Goal: Information Seeking & Learning: Learn about a topic

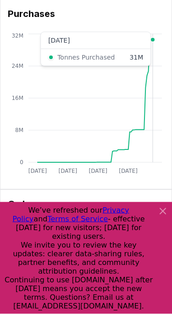
scroll to position [178, 0]
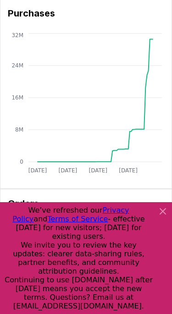
click at [161, 217] on icon at bounding box center [162, 211] width 11 height 11
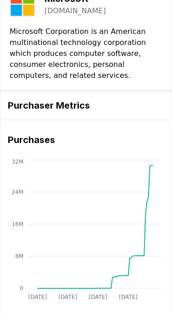
scroll to position [0, 0]
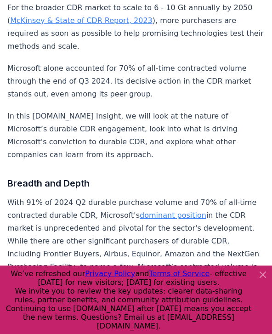
scroll to position [315, 0]
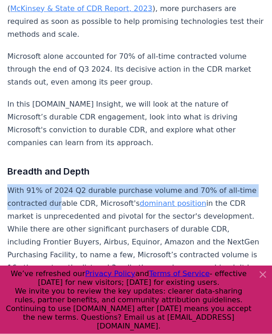
drag, startPoint x: 8, startPoint y: 178, endPoint x: 56, endPoint y: 186, distance: 48.4
click at [56, 186] on p "With 91% of 2024 Q2 durable purchase volume and 70% of all-time contracted dura…" at bounding box center [135, 235] width 257 height 103
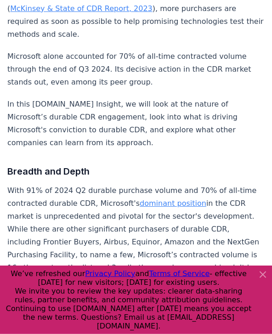
drag, startPoint x: 10, startPoint y: 178, endPoint x: 22, endPoint y: 178, distance: 12.8
click at [22, 184] on p "With 91% of 2024 Q2 durable purchase volume and 70% of all-time contracted dura…" at bounding box center [135, 235] width 257 height 103
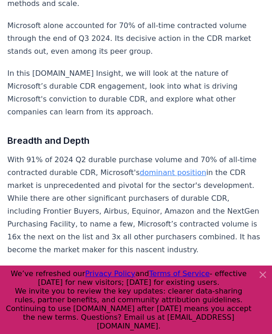
scroll to position [346, 0]
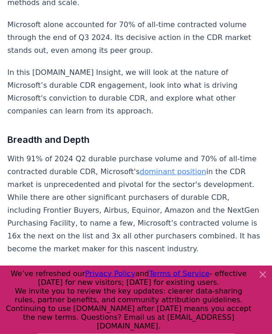
click at [172, 280] on icon at bounding box center [262, 274] width 11 height 11
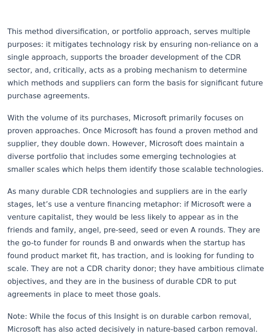
scroll to position [1409, 0]
